Goal: Information Seeking & Learning: Learn about a topic

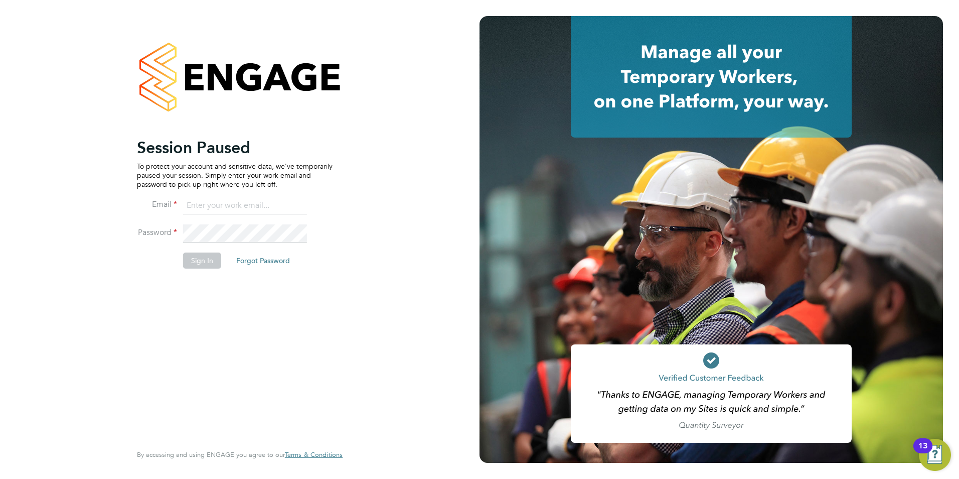
type input "[PERSON_NAME][EMAIL_ADDRESS][PERSON_NAME][DOMAIN_NAME]"
click at [198, 255] on button "Sign In" at bounding box center [202, 260] width 38 height 16
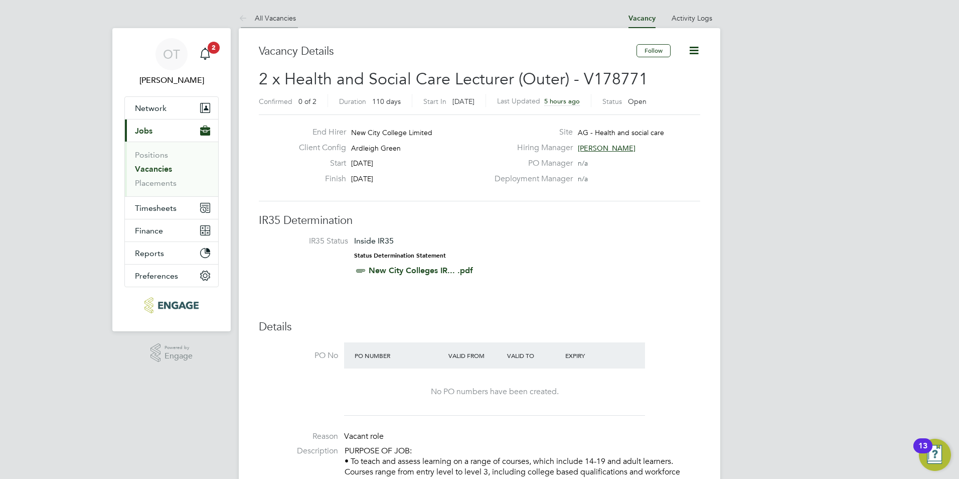
click at [272, 19] on link "All Vacancies" at bounding box center [267, 18] width 57 height 9
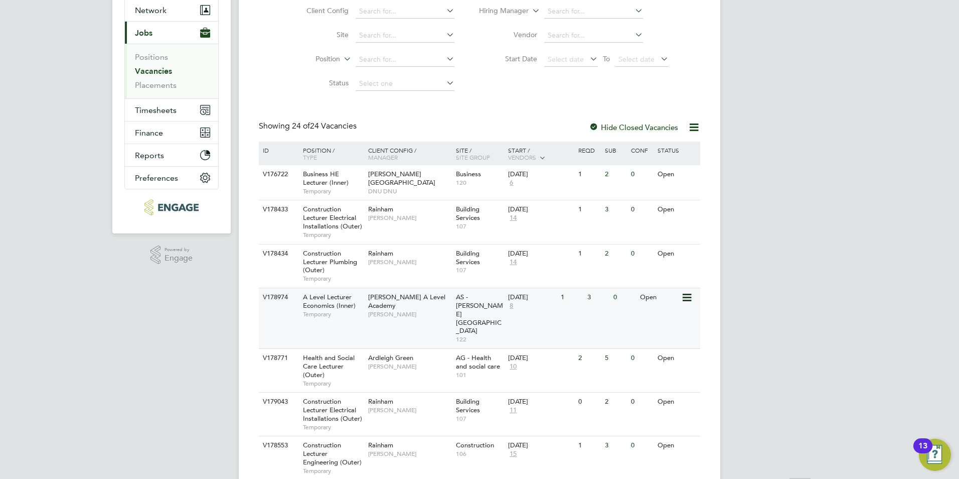
scroll to position [100, 0]
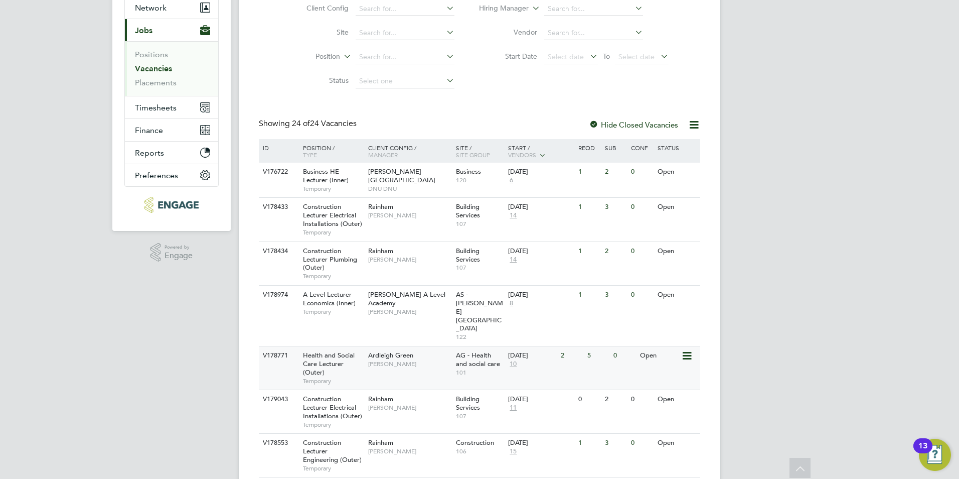
click at [399, 360] on span "Roslyn O'Garro" at bounding box center [409, 364] width 83 height 8
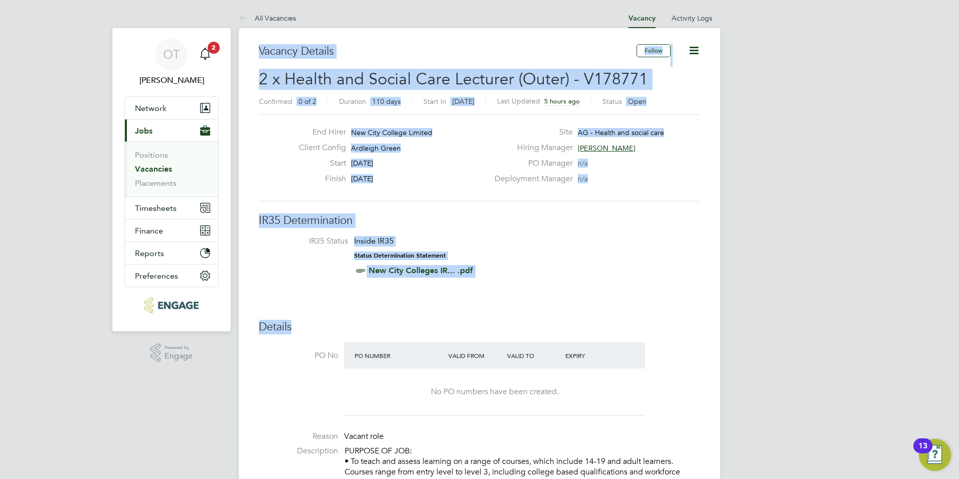
drag, startPoint x: 403, startPoint y: 179, endPoint x: 260, endPoint y: 40, distance: 199.0
drag, startPoint x: 260, startPoint y: 40, endPoint x: 260, endPoint y: 65, distance: 25.1
click at [260, 65] on div "Vacancy Details" at bounding box center [448, 56] width 378 height 25
drag, startPoint x: 256, startPoint y: 55, endPoint x: 449, endPoint y: 262, distance: 283.3
